Goal: Find specific page/section: Find specific page/section

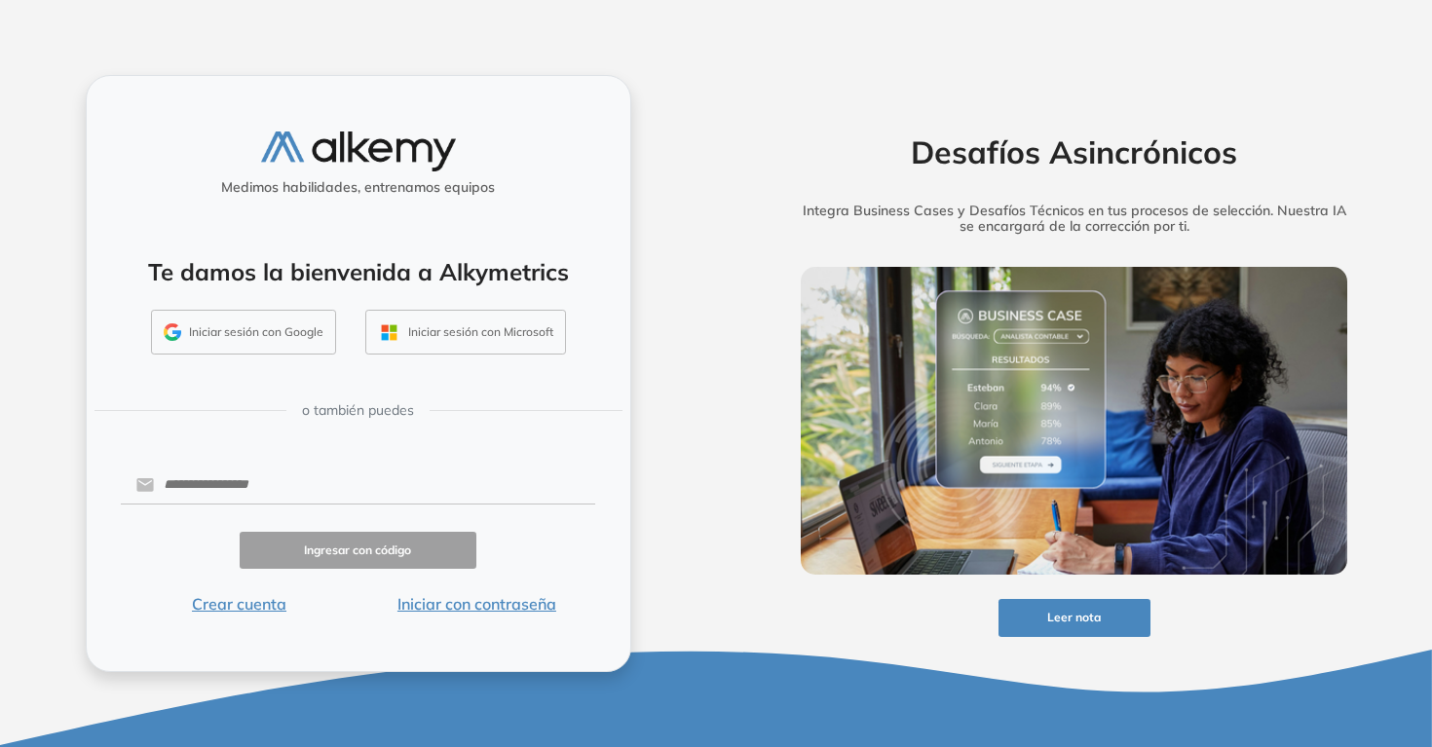
click at [466, 594] on button "Iniciar con contraseña" at bounding box center [476, 603] width 238 height 23
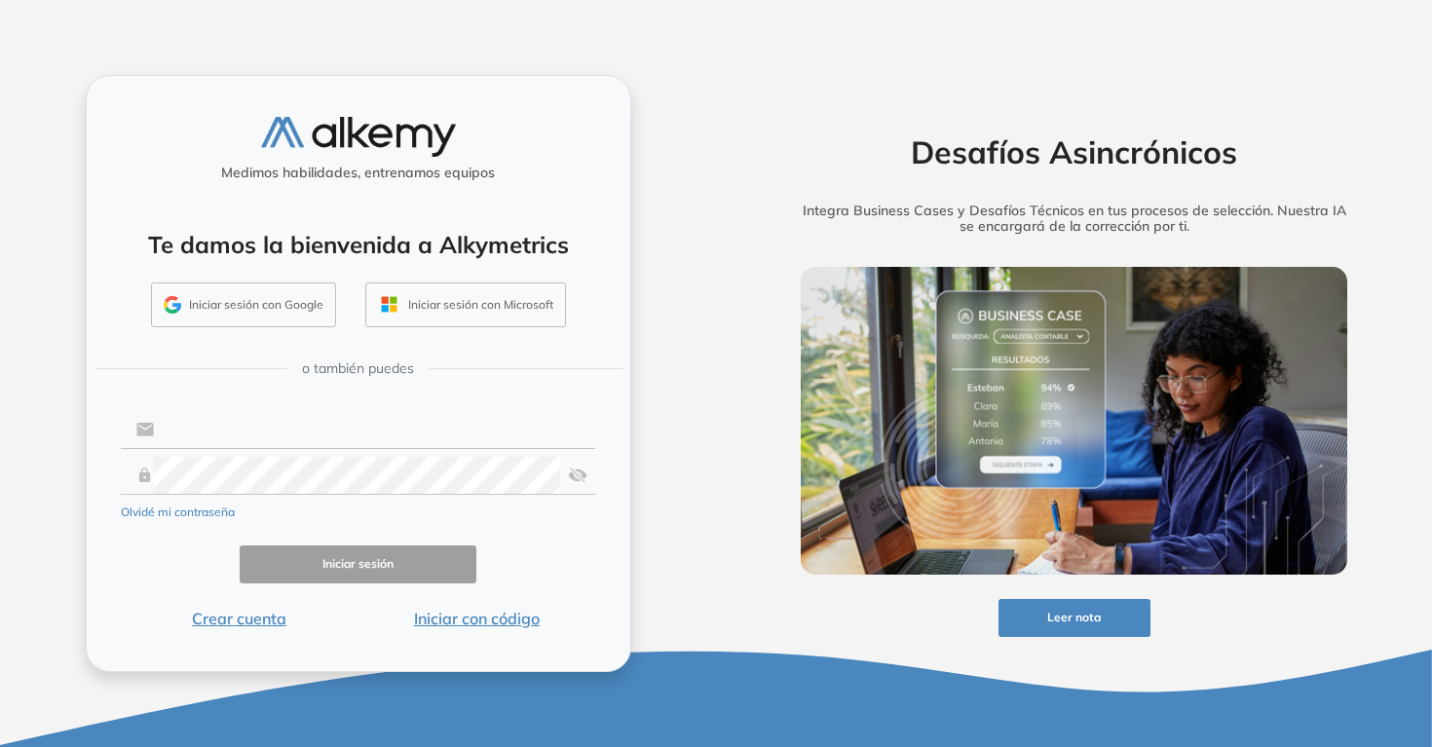
type input "**********"
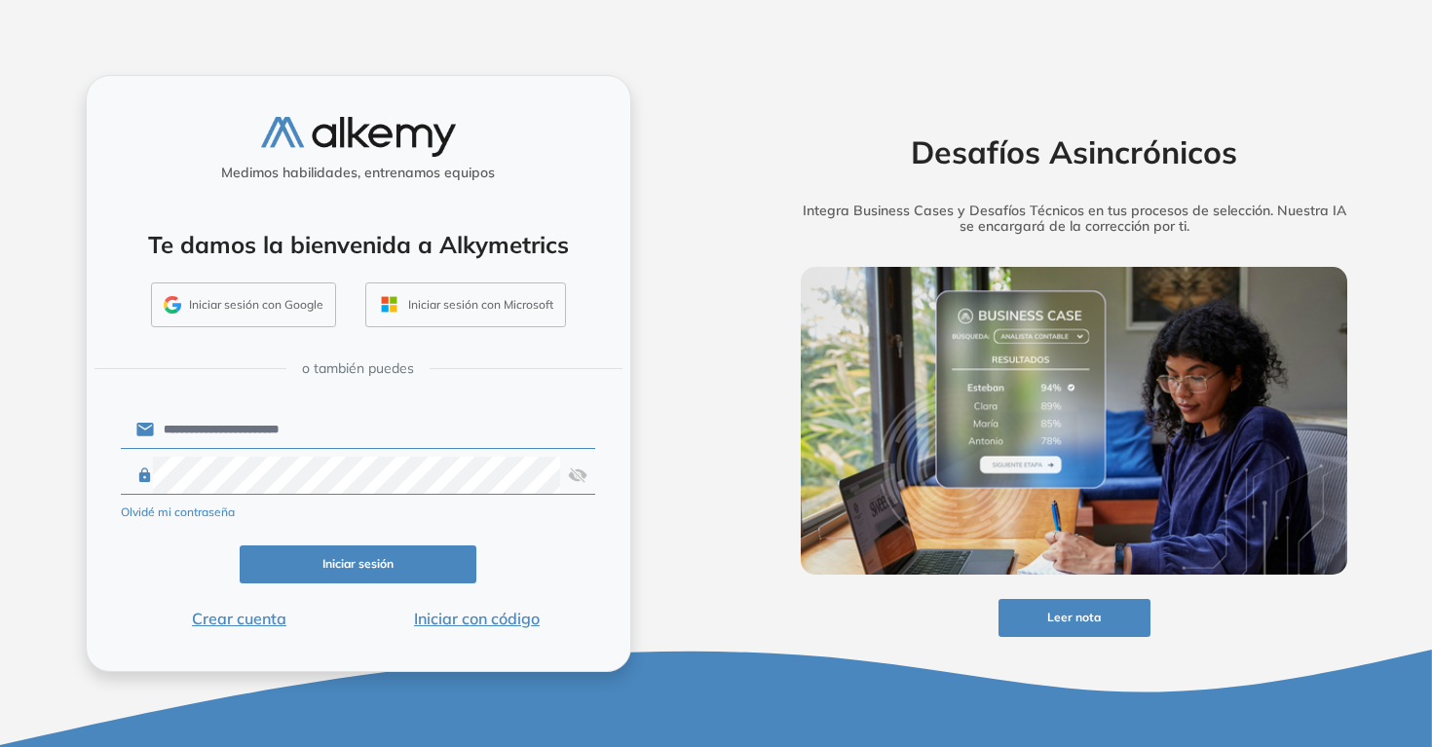
click at [181, 599] on form "**********" at bounding box center [358, 518] width 475 height 223
click at [296, 566] on button "Iniciar sesión" at bounding box center [359, 564] width 238 height 38
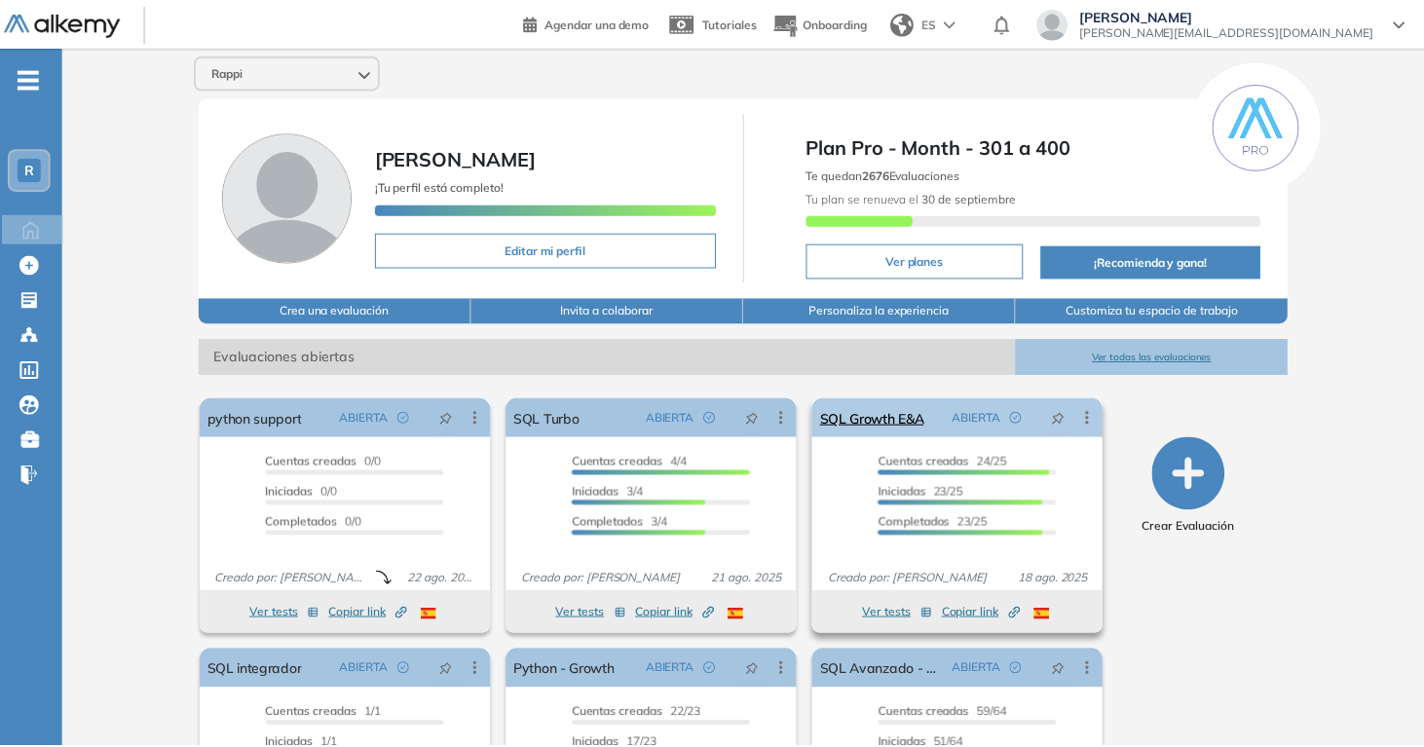
scroll to position [1, 0]
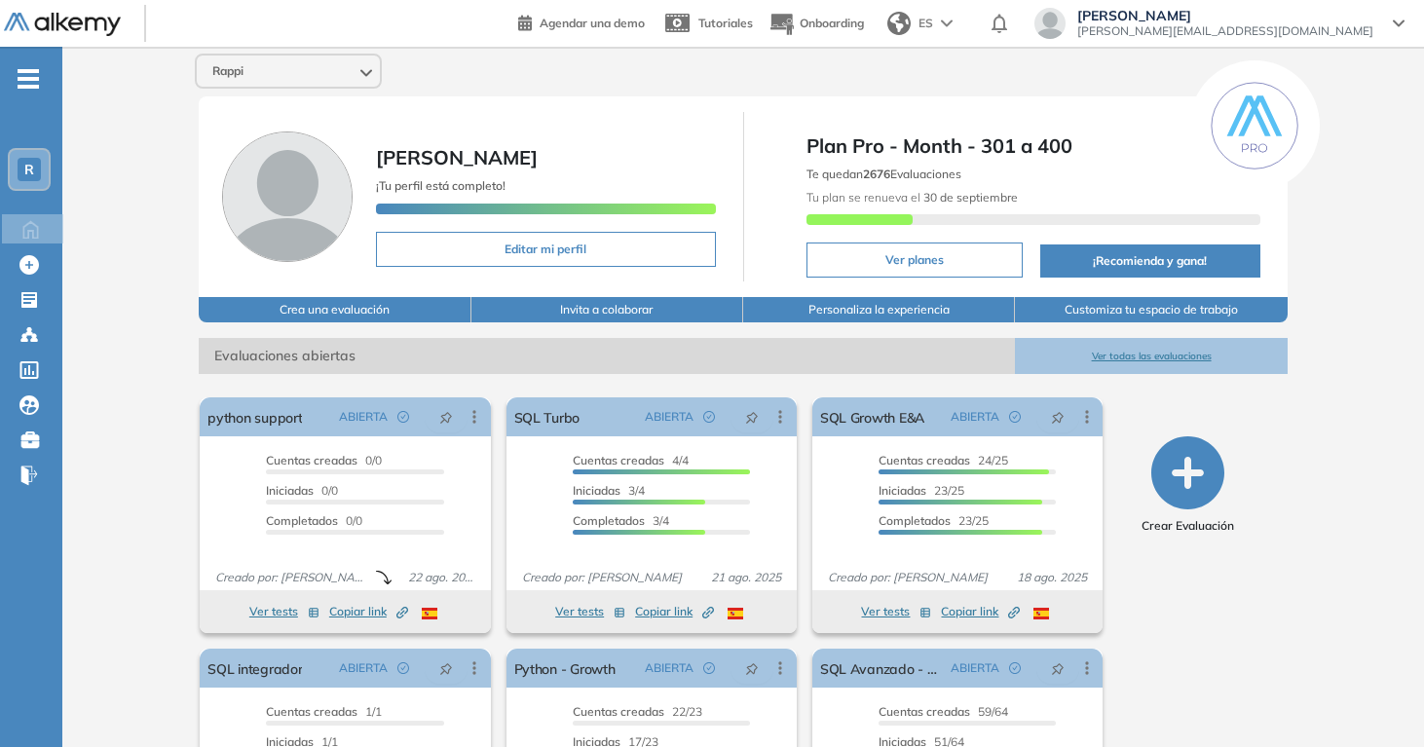
click at [1138, 360] on button "Ver todas las evaluaciones" at bounding box center [1151, 356] width 272 height 36
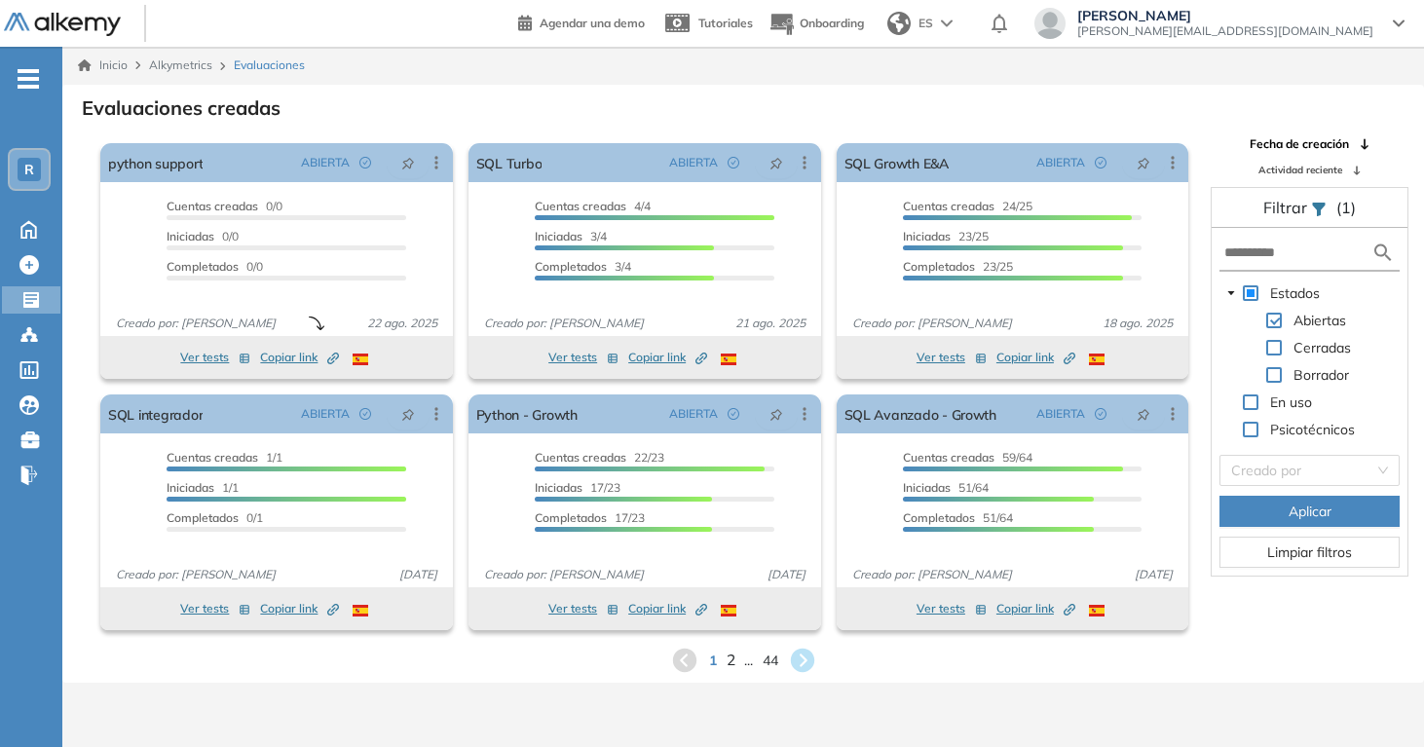
click at [727, 654] on span "2" at bounding box center [730, 660] width 9 height 22
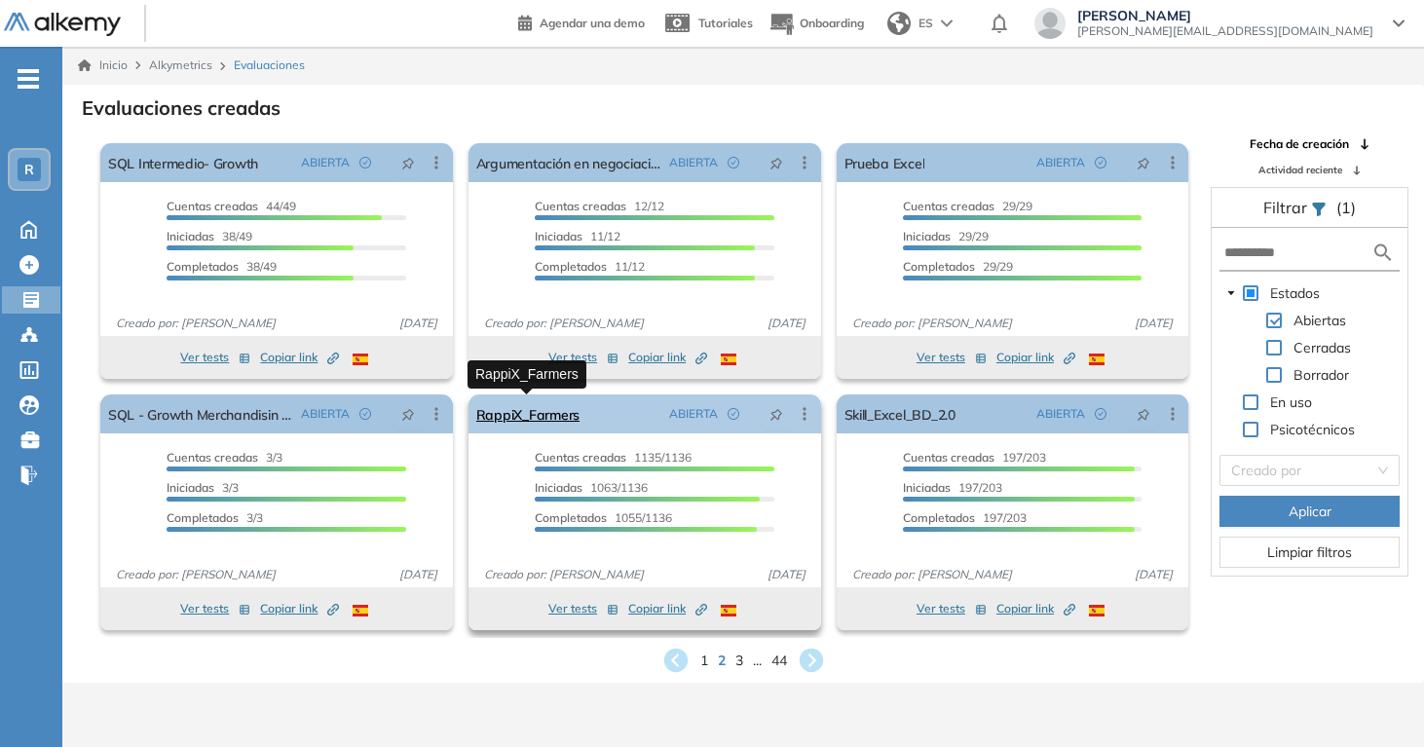
click at [518, 400] on link "RappiX_Farmers" at bounding box center [527, 413] width 103 height 39
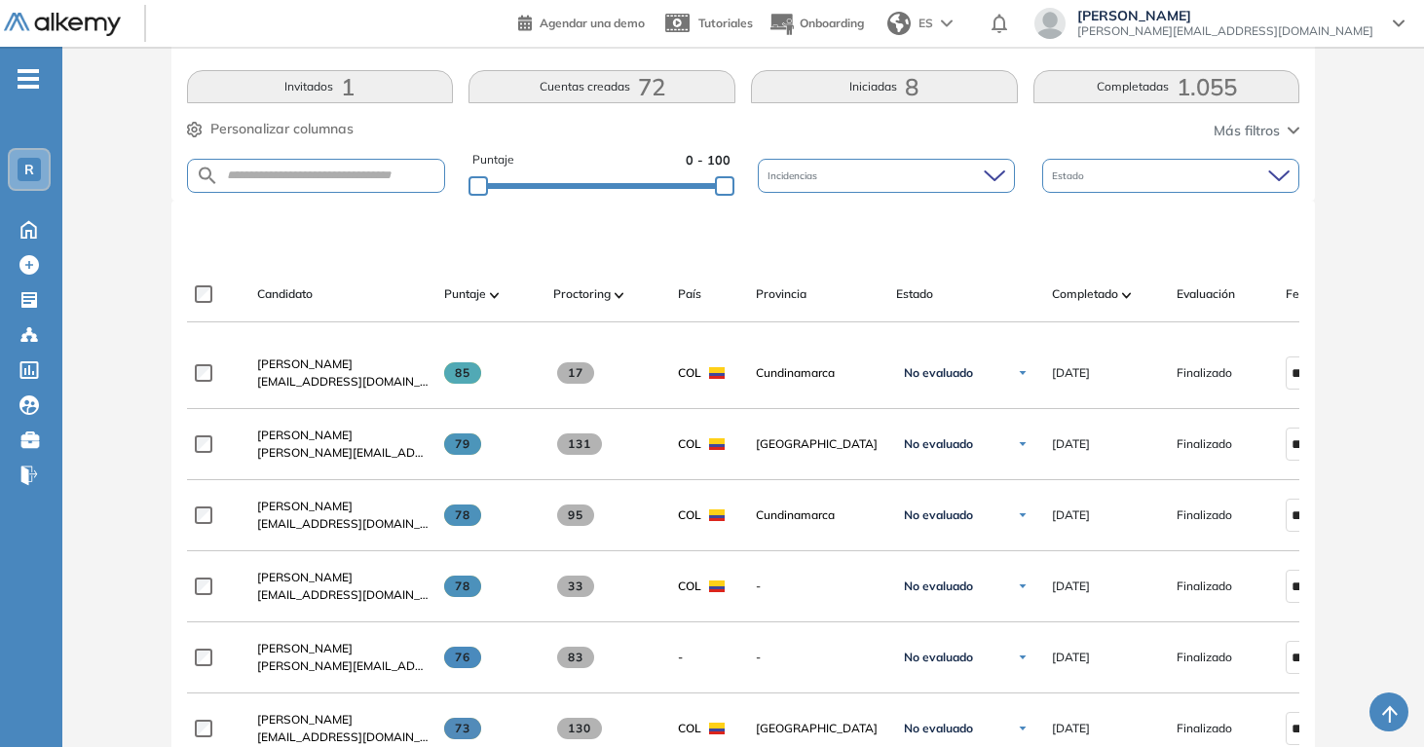
scroll to position [418, 0]
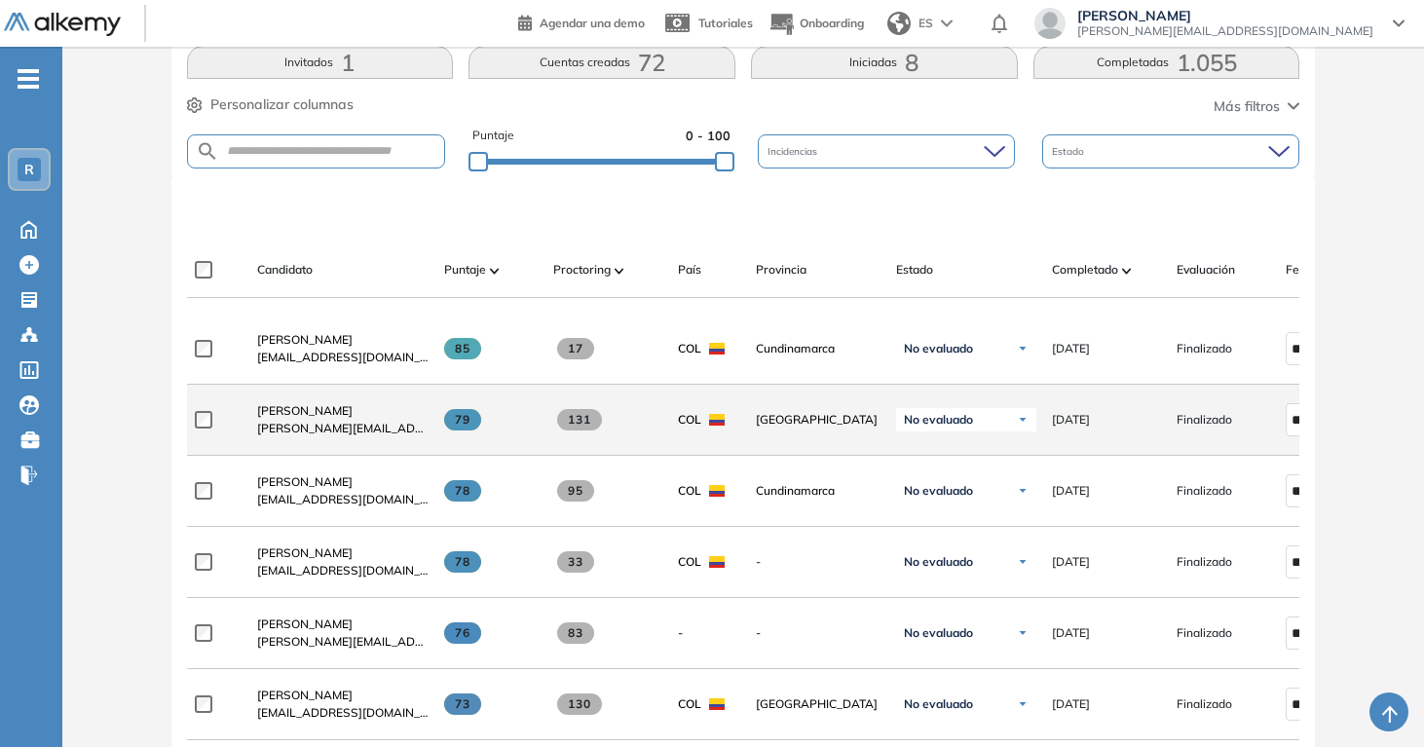
drag, startPoint x: 456, startPoint y: 425, endPoint x: 471, endPoint y: 426, distance: 15.6
click at [471, 426] on span "79" at bounding box center [463, 419] width 38 height 21
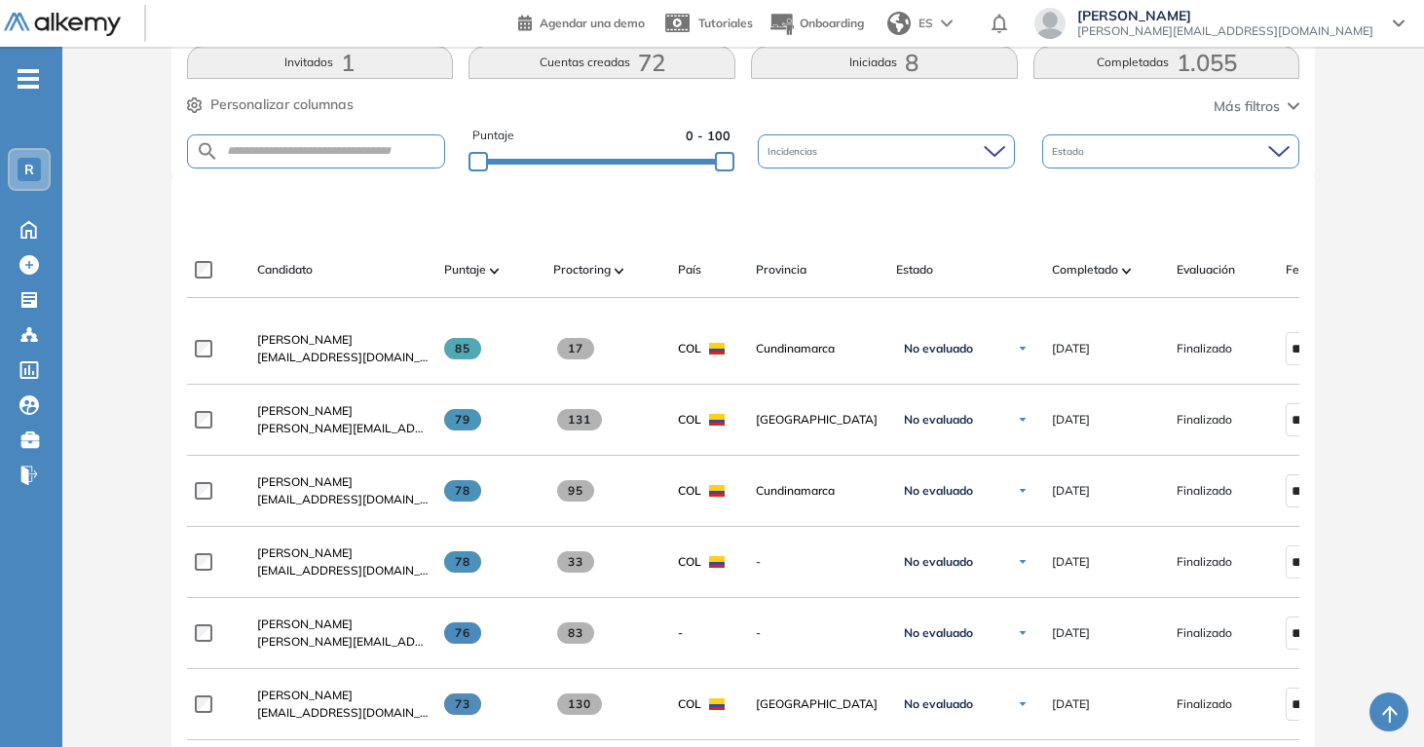
click at [127, 431] on div "Evaluación : RappiX_Farmers Abierta Ver evaluación Cerrar evaluación Dashboard …" at bounding box center [743, 715] width 1346 height 2094
